Goal: Task Accomplishment & Management: Use online tool/utility

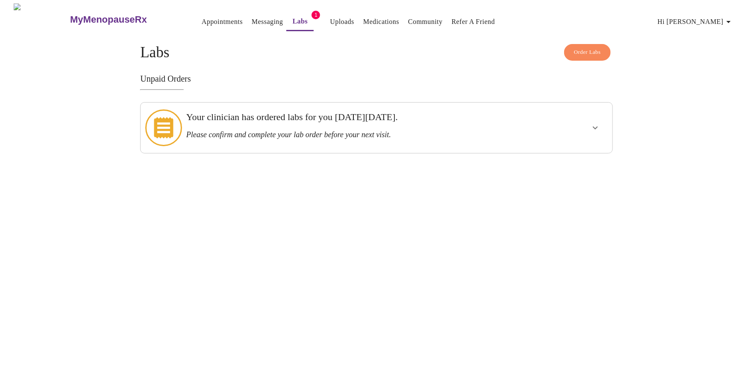
click at [708, 16] on span "Hi [PERSON_NAME]" at bounding box center [696, 22] width 76 height 12
click at [611, 70] on div at bounding box center [376, 184] width 753 height 368
click at [716, 25] on button "Hi [PERSON_NAME]" at bounding box center [695, 21] width 83 height 17
click at [722, 69] on li "Log out" at bounding box center [720, 63] width 39 height 15
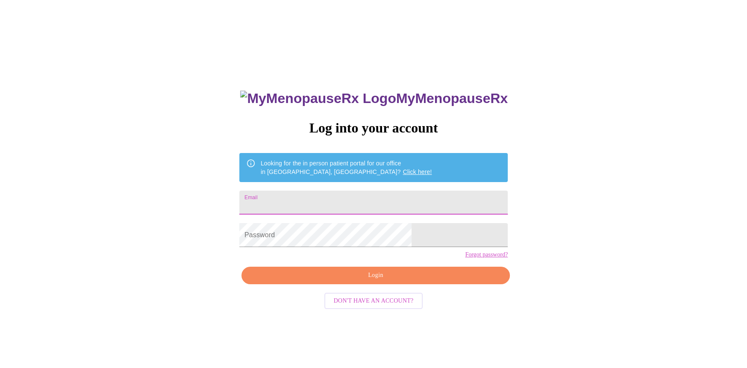
click at [342, 197] on input "Email" at bounding box center [373, 203] width 268 height 24
type input "[EMAIL_ADDRESS][DOMAIN_NAME]"
click at [405, 186] on form "Email [EMAIL_ADDRESS][DOMAIN_NAME]" at bounding box center [373, 202] width 268 height 32
click at [384, 281] on span "Login" at bounding box center [375, 275] width 249 height 11
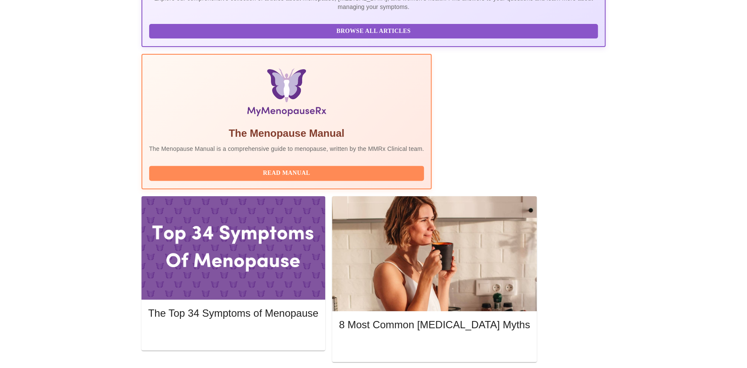
scroll to position [231, 0]
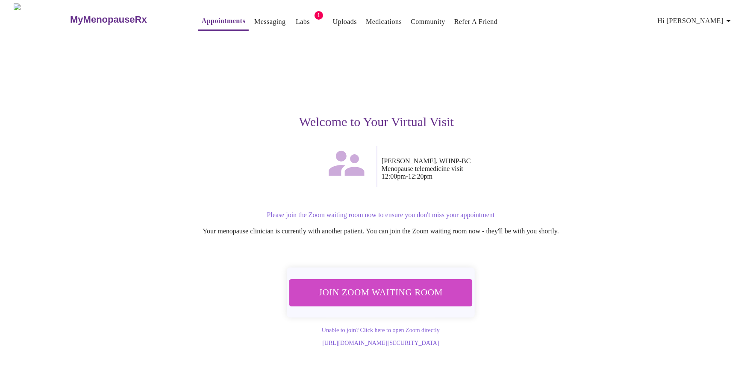
click at [350, 290] on span "Join Zoom Waiting Room" at bounding box center [380, 293] width 161 height 16
